Goal: Information Seeking & Learning: Check status

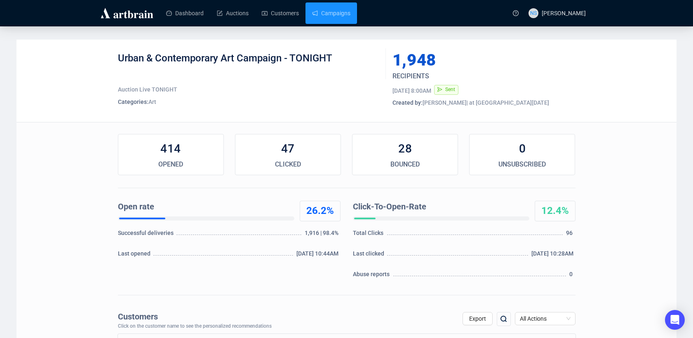
scroll to position [7, 0]
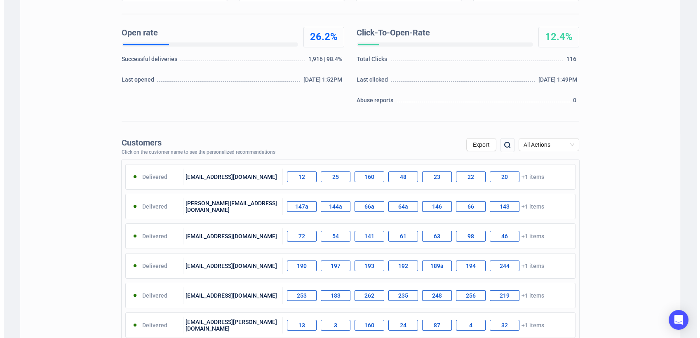
scroll to position [207, 0]
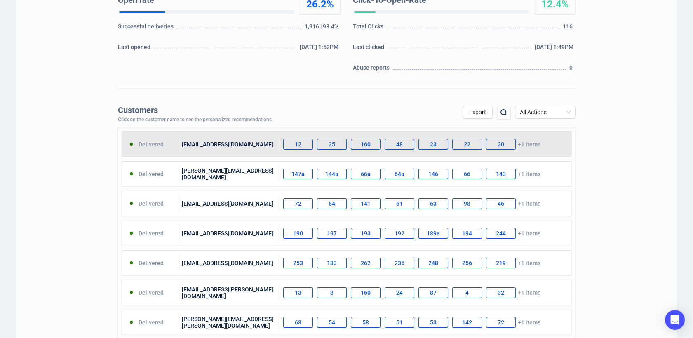
click at [228, 141] on div "[EMAIL_ADDRESS][DOMAIN_NAME]" at bounding box center [229, 144] width 99 height 16
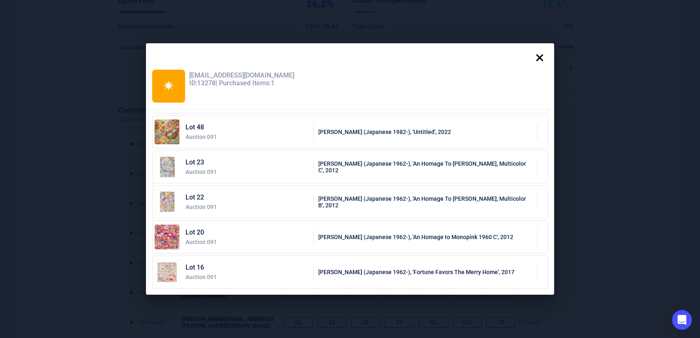
scroll to position [0, 0]
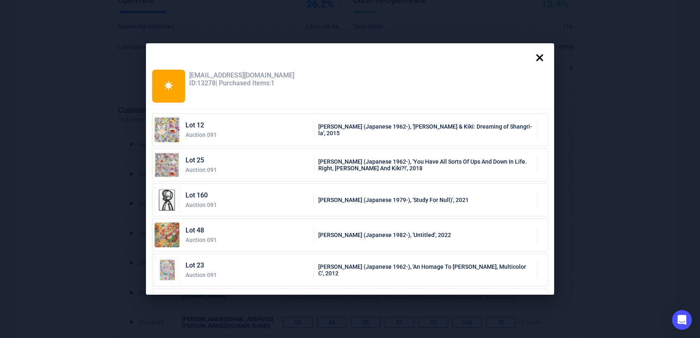
click at [538, 59] on icon at bounding box center [539, 57] width 16 height 16
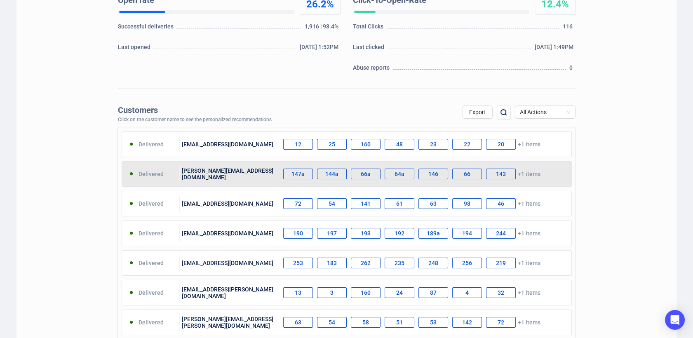
click at [240, 171] on div "[PERSON_NAME][EMAIL_ADDRESS][DOMAIN_NAME]" at bounding box center [229, 174] width 99 height 16
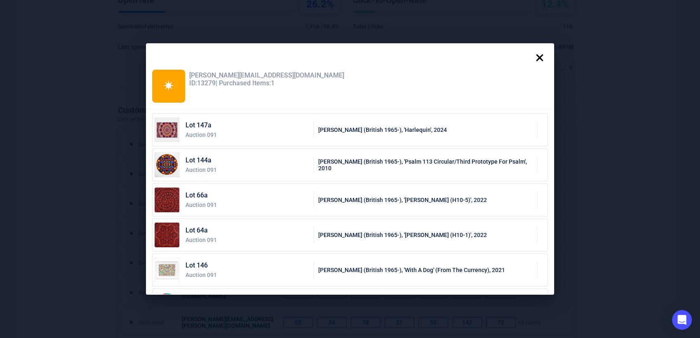
click at [546, 55] on icon at bounding box center [539, 57] width 16 height 16
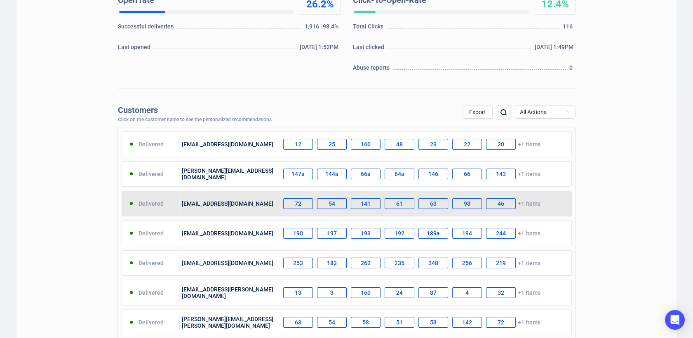
click at [205, 206] on div "[EMAIL_ADDRESS][DOMAIN_NAME]" at bounding box center [229, 203] width 99 height 16
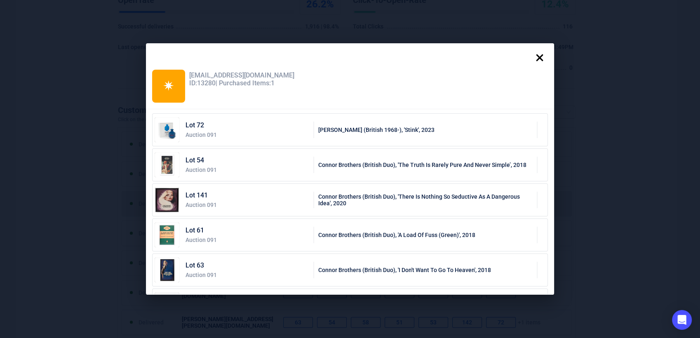
scroll to position [103, 0]
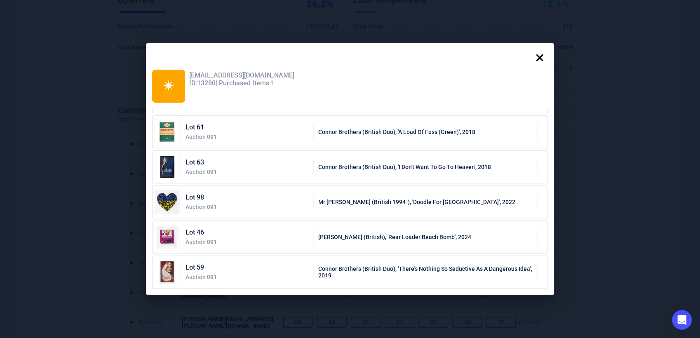
click at [539, 56] on icon at bounding box center [539, 57] width 16 height 16
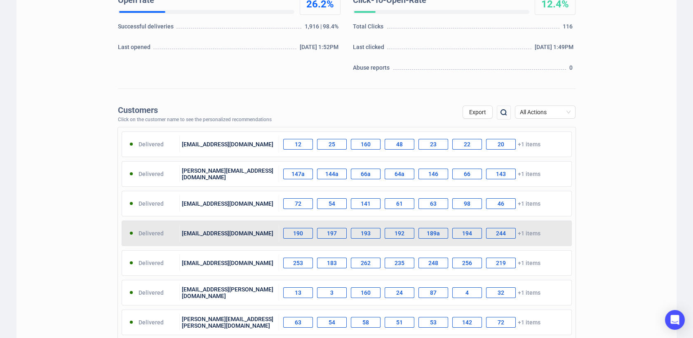
click at [226, 226] on div "[EMAIL_ADDRESS][DOMAIN_NAME]" at bounding box center [229, 233] width 99 height 16
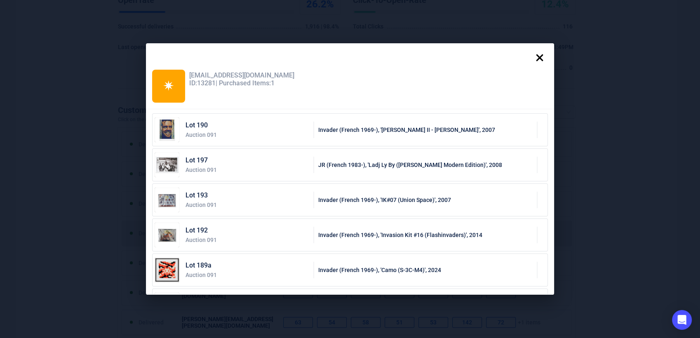
scroll to position [103, 0]
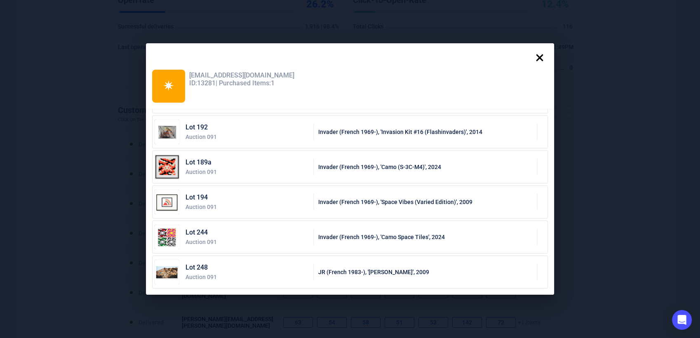
click at [540, 68] on div "✷ dariusmusic@gmail.com ID: 13281 | Purchased Items: 1" at bounding box center [350, 89] width 408 height 42
click at [543, 60] on icon at bounding box center [539, 57] width 7 height 7
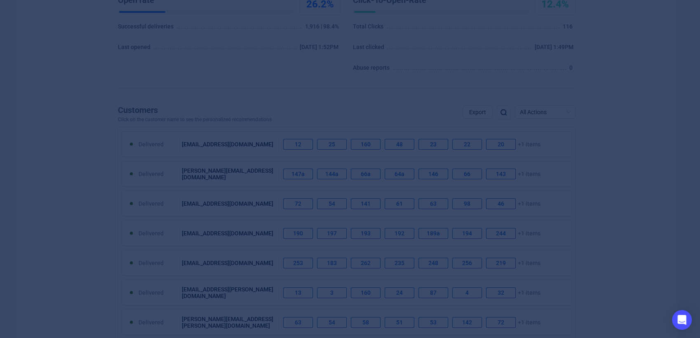
scroll to position [0, 0]
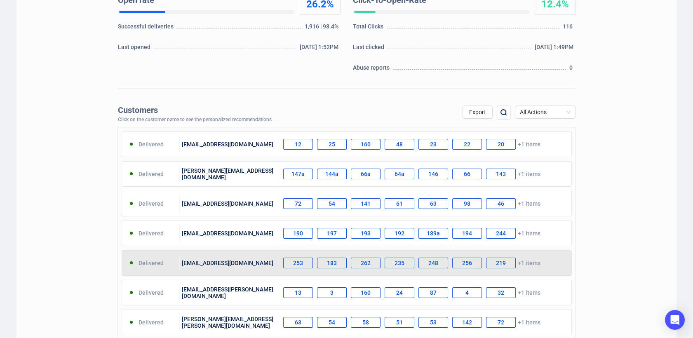
click at [182, 264] on div "[EMAIL_ADDRESS][DOMAIN_NAME]" at bounding box center [229, 263] width 99 height 16
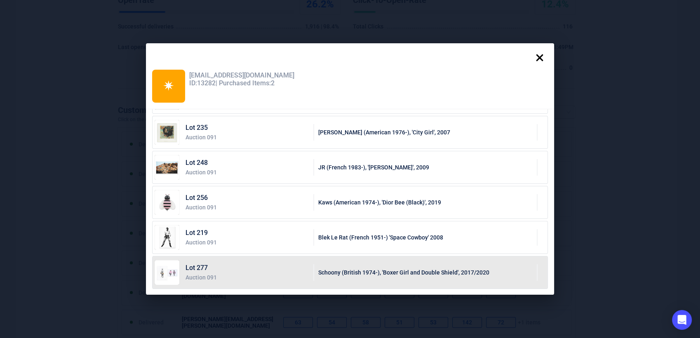
scroll to position [103, 0]
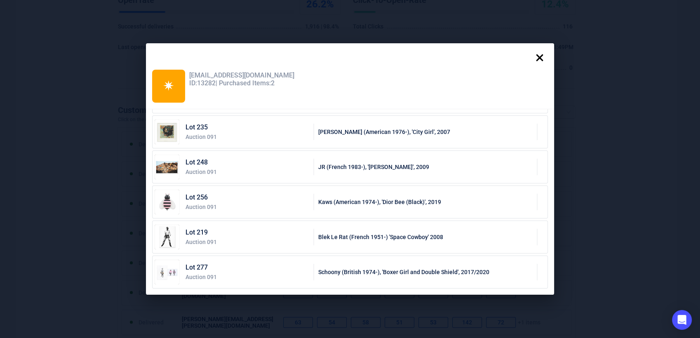
click at [543, 55] on icon at bounding box center [539, 57] width 7 height 7
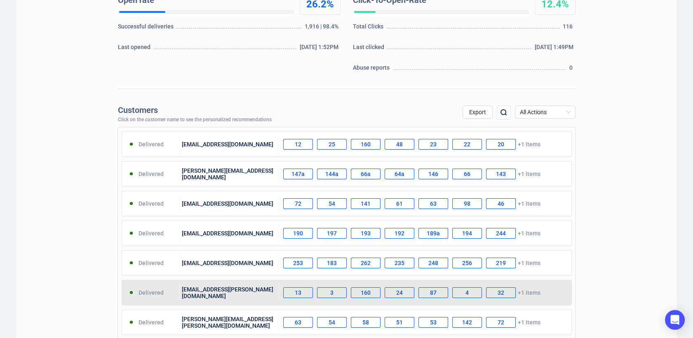
click at [224, 286] on div "[EMAIL_ADDRESS][PERSON_NAME][DOMAIN_NAME]" at bounding box center [229, 292] width 99 height 16
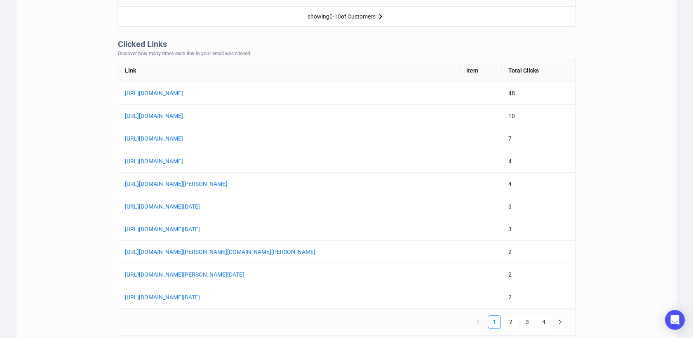
scroll to position [655, 0]
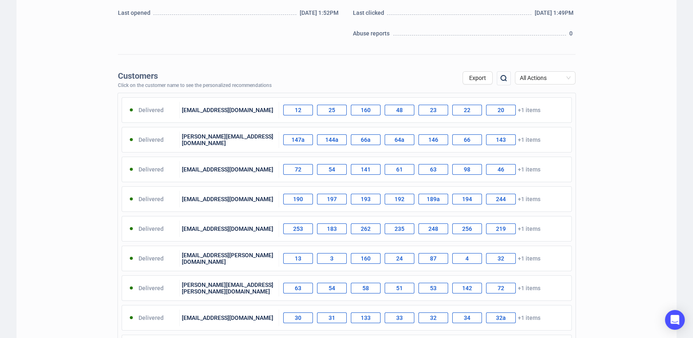
scroll to position [0, 0]
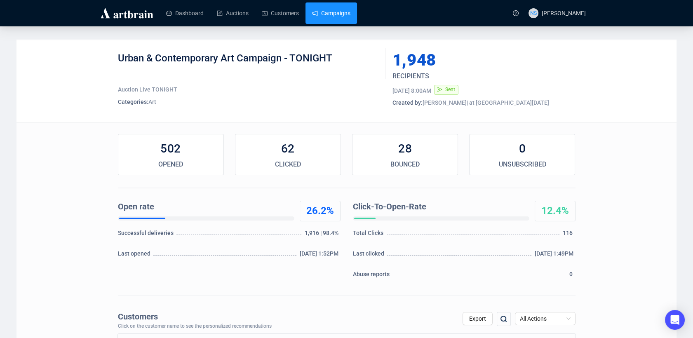
click at [330, 14] on link "Campaigns" at bounding box center [331, 12] width 38 height 21
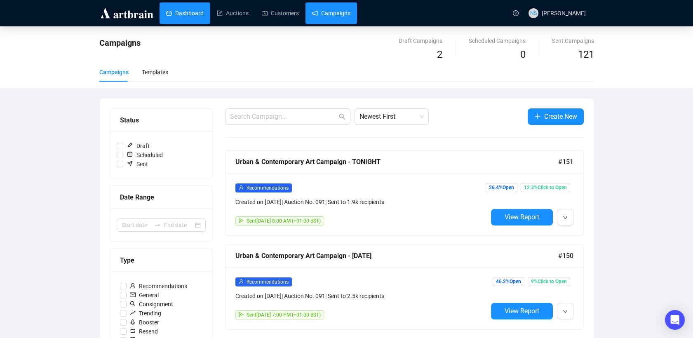
click at [194, 7] on link "Dashboard" at bounding box center [185, 12] width 38 height 21
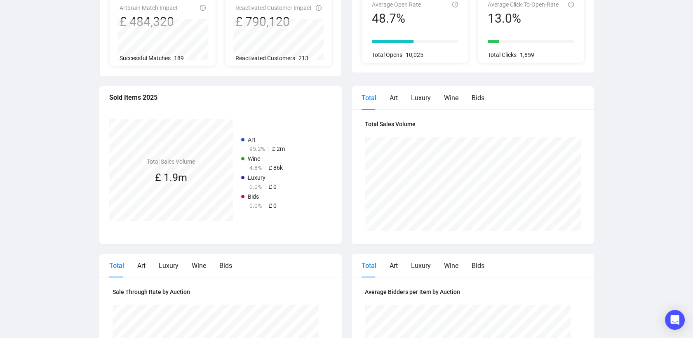
scroll to position [124, 0]
click at [390, 98] on div "Art" at bounding box center [394, 97] width 8 height 10
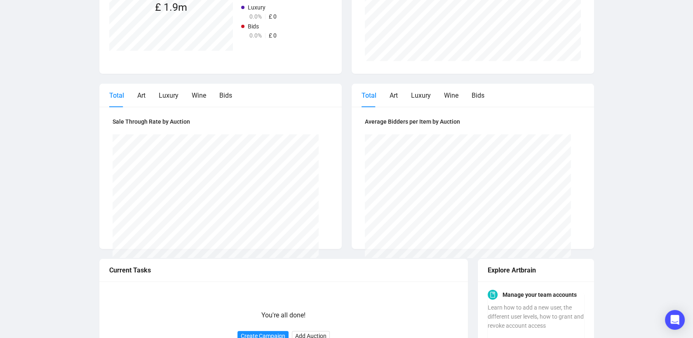
scroll to position [294, 0]
click at [137, 96] on div "Art" at bounding box center [141, 95] width 8 height 10
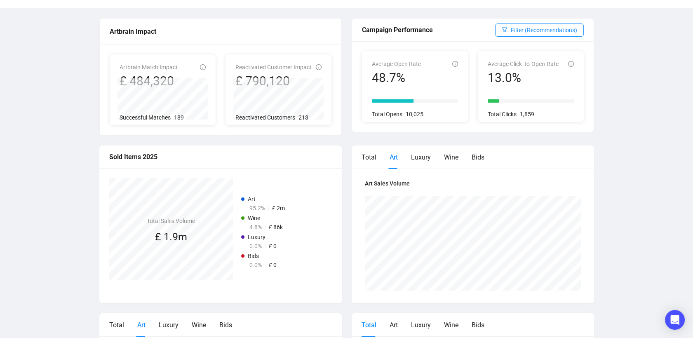
scroll to position [0, 0]
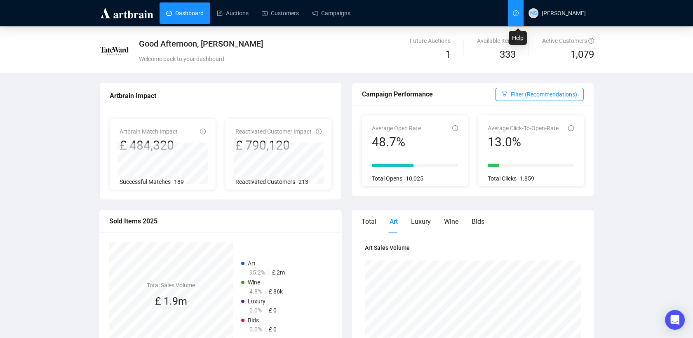
click at [519, 11] on icon "question-circle" at bounding box center [516, 13] width 6 height 6
